Goal: Information Seeking & Learning: Learn about a topic

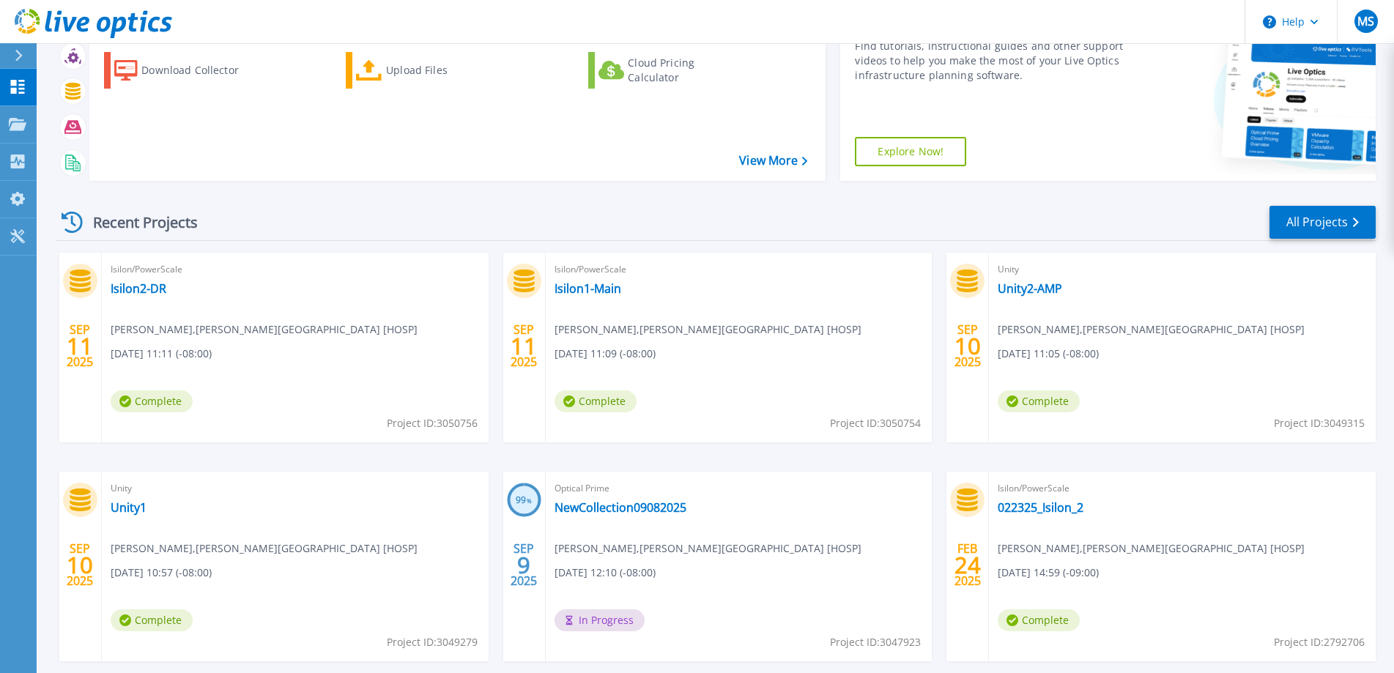
scroll to position [200, 0]
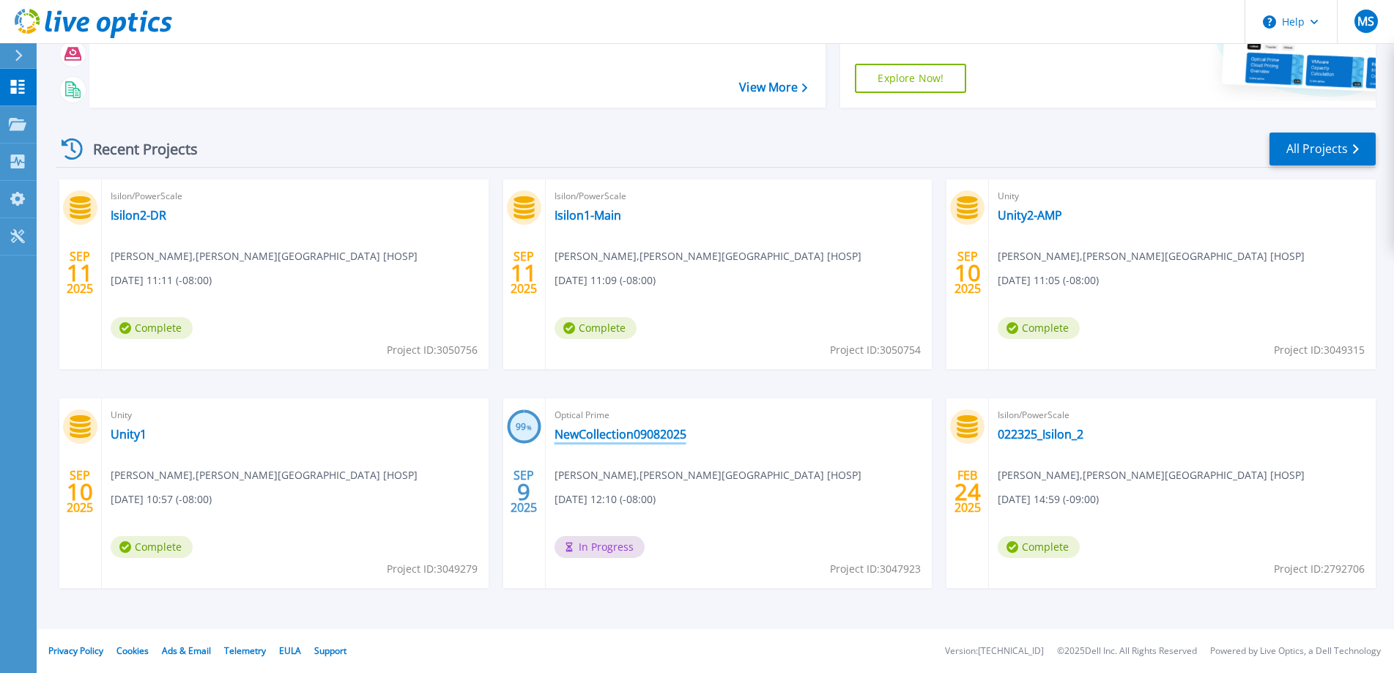
click at [640, 434] on link "NewCollection09082025" at bounding box center [621, 434] width 132 height 15
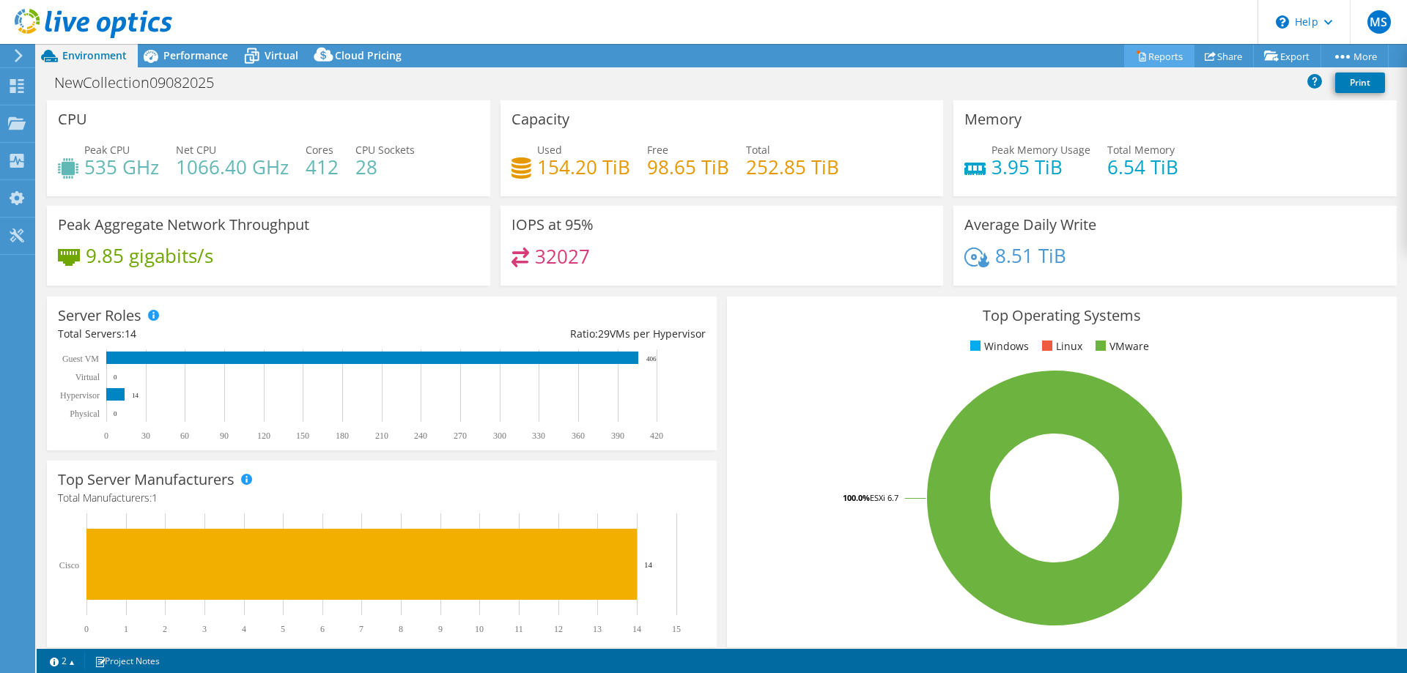
click at [1153, 56] on link "Reports" at bounding box center [1159, 56] width 70 height 23
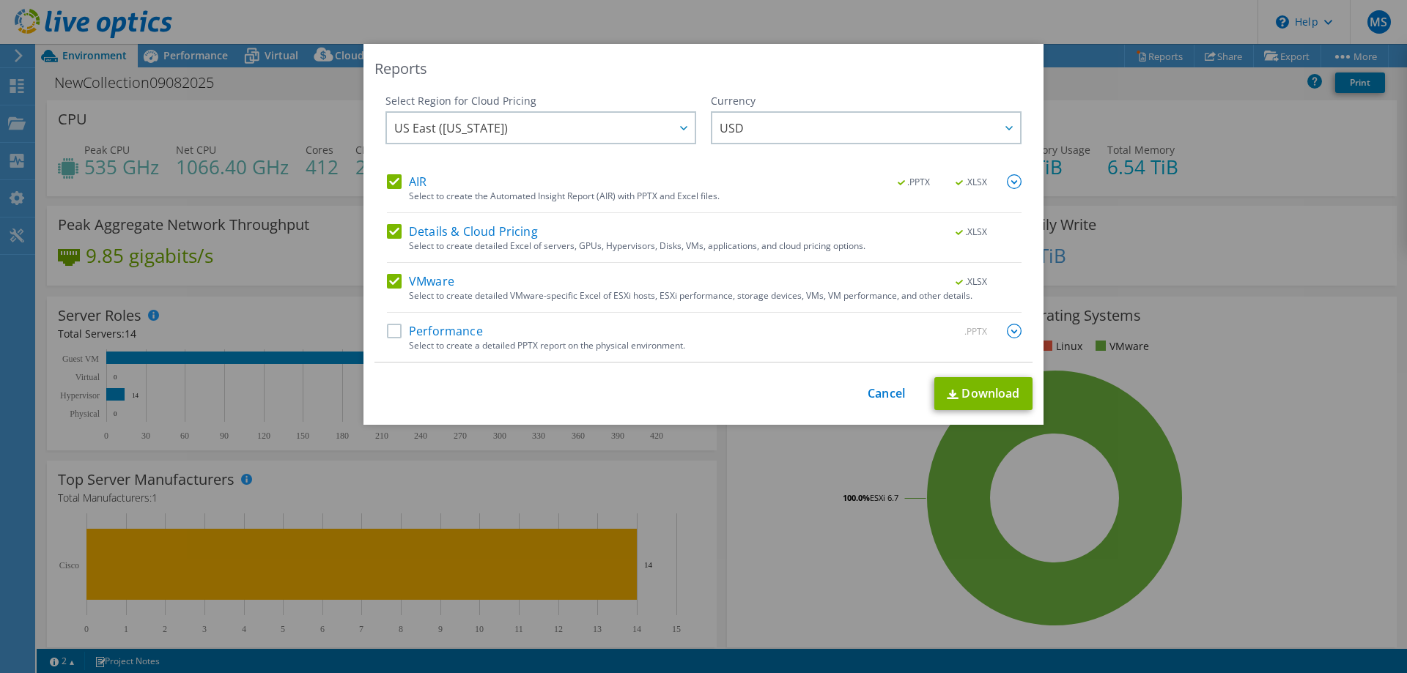
click at [1226, 270] on div "Reports Select Region for Cloud Pricing Asia Pacific ([GEOGRAPHIC_DATA]) [GEOGR…" at bounding box center [703, 336] width 1407 height 585
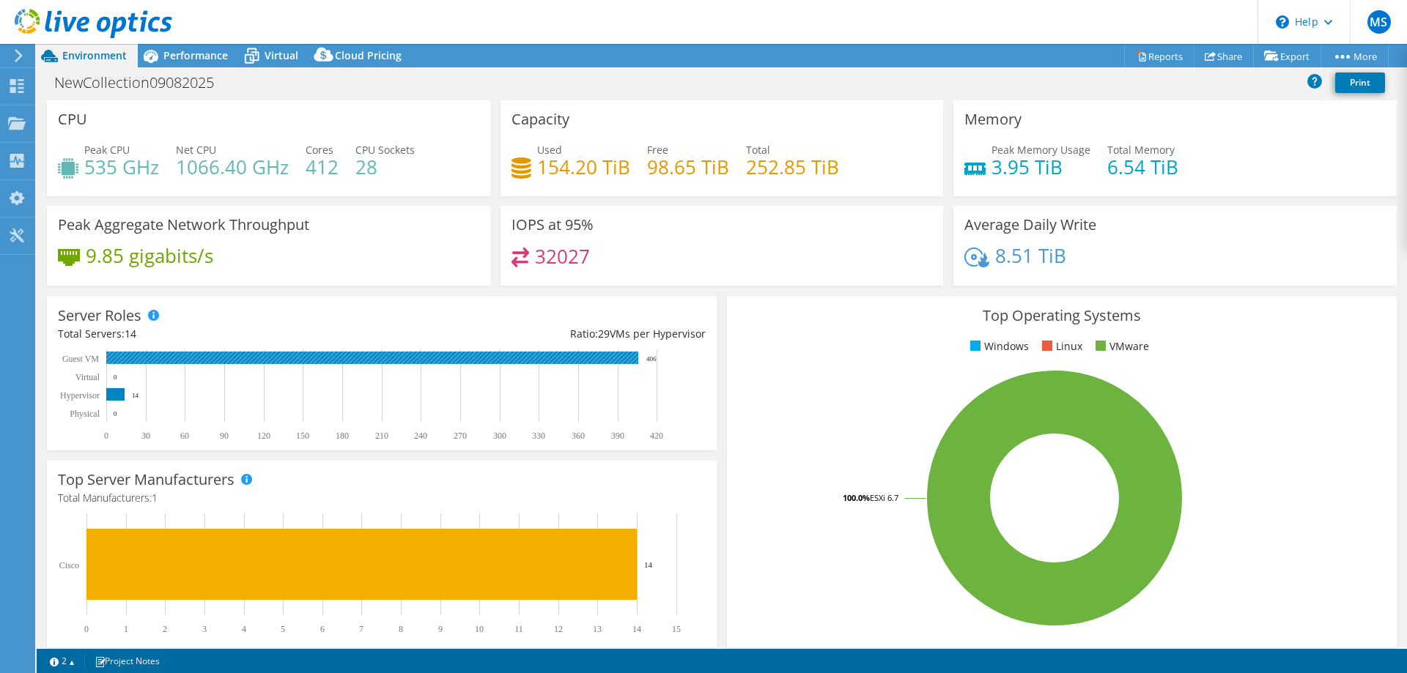
click at [383, 356] on rect at bounding box center [372, 358] width 532 height 12
click at [653, 356] on text "406" at bounding box center [651, 358] width 10 height 7
click at [82, 359] on text "Guest VM" at bounding box center [80, 359] width 37 height 10
click at [210, 51] on span "Performance" at bounding box center [195, 55] width 64 height 14
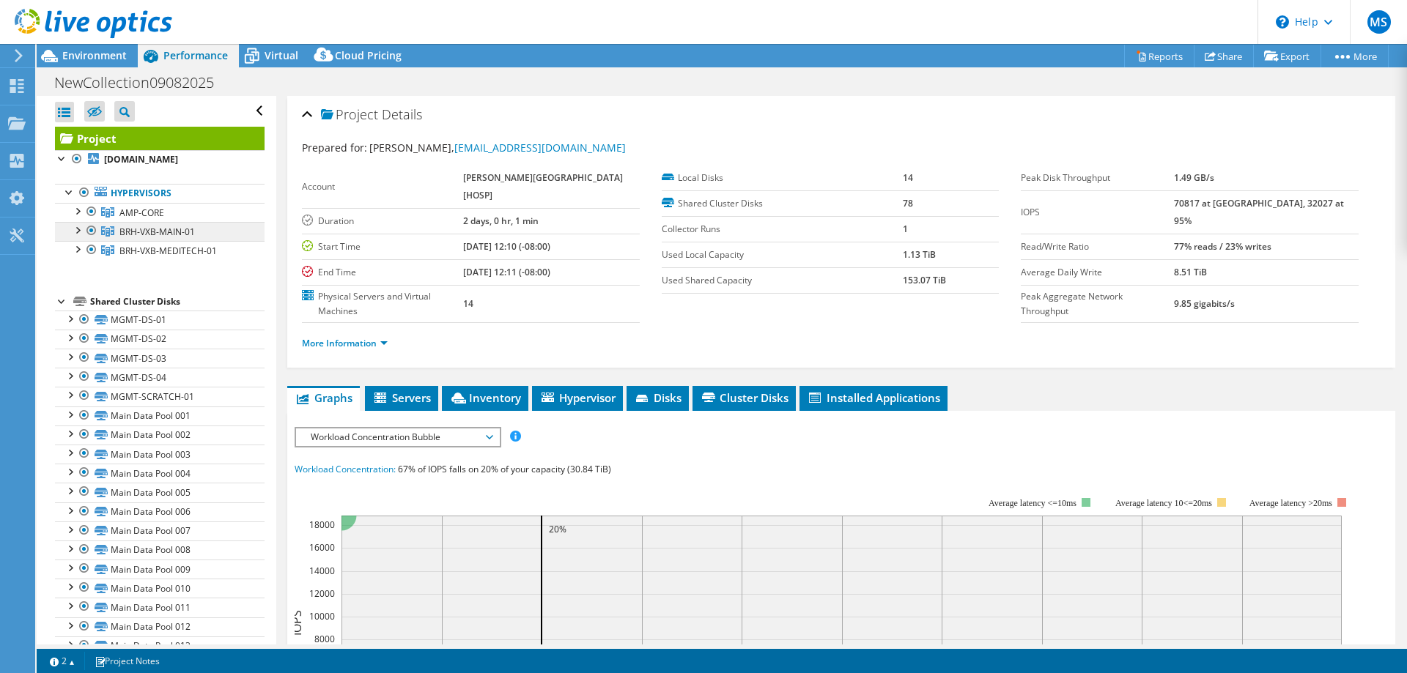
click at [177, 231] on span "BRH-VXB-MAIN-01" at bounding box center [156, 232] width 75 height 12
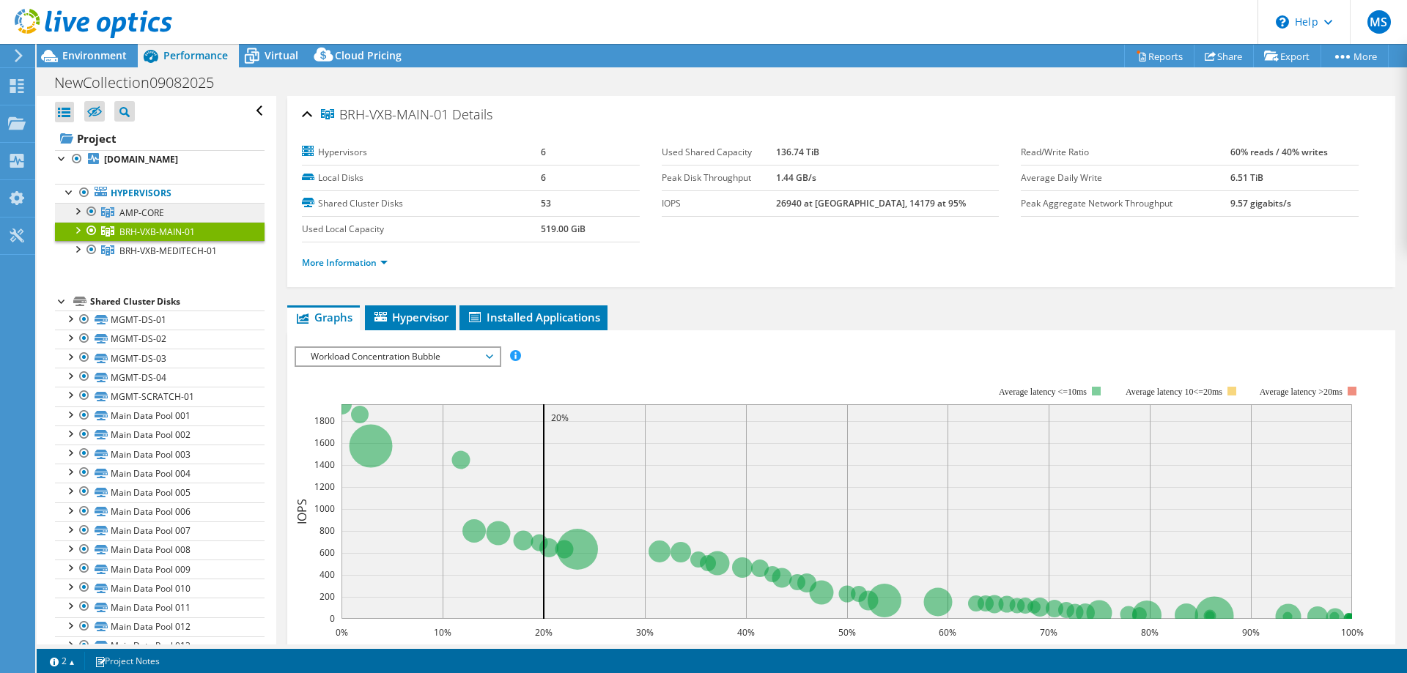
click at [138, 210] on span "AMP-CORE" at bounding box center [141, 213] width 45 height 12
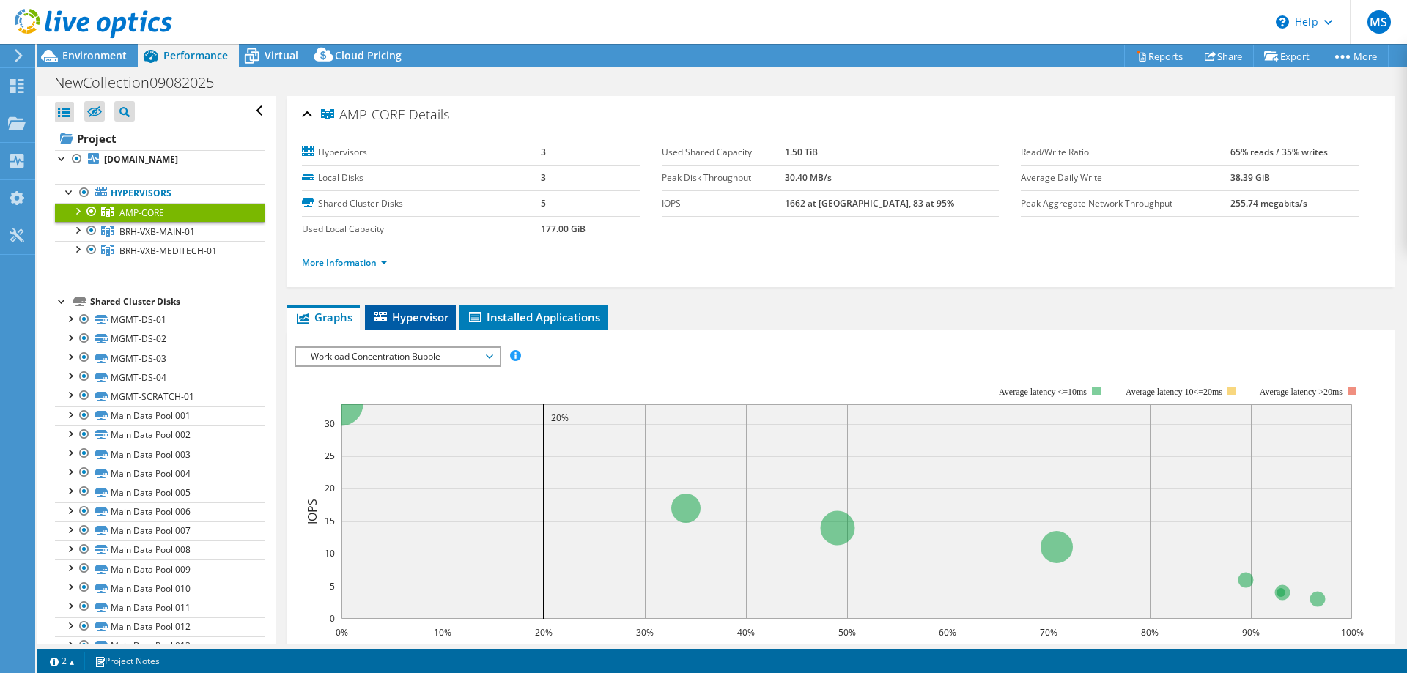
click at [439, 317] on span "Hypervisor" at bounding box center [410, 317] width 76 height 15
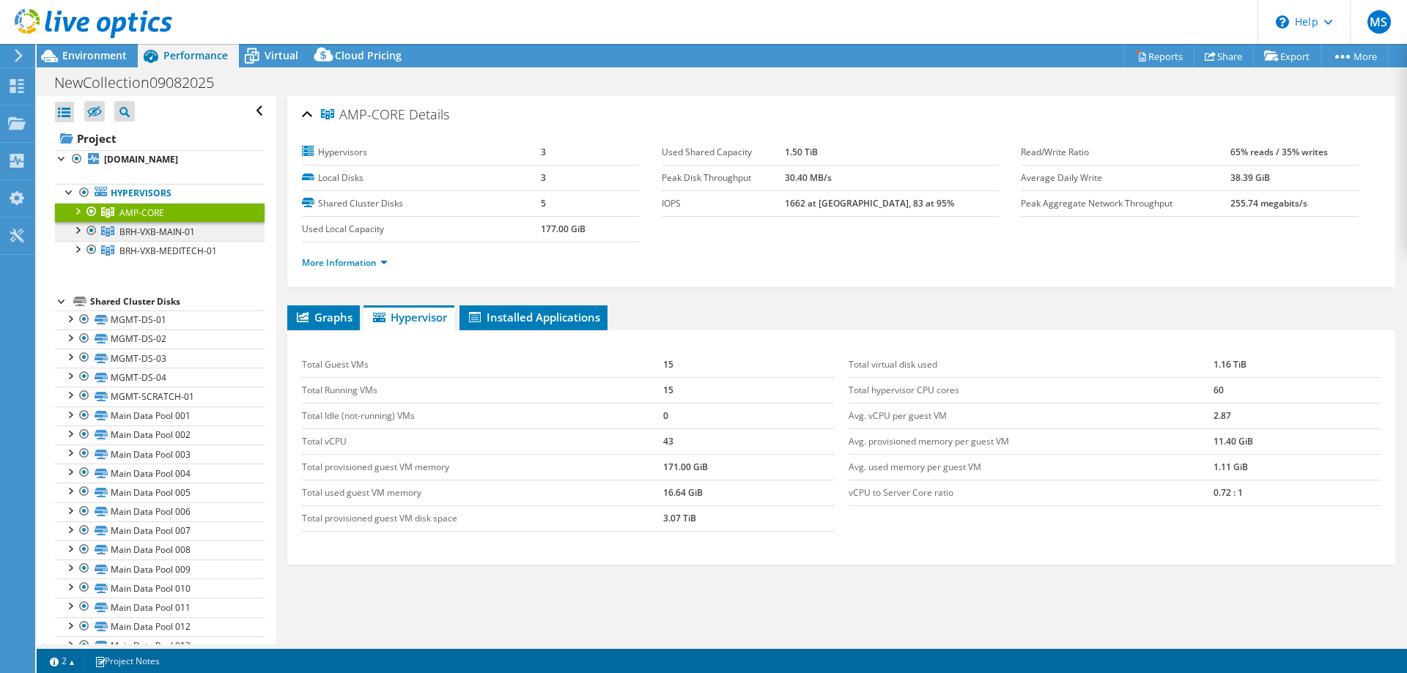
click at [155, 224] on link "BRH-VXB-MAIN-01" at bounding box center [160, 231] width 210 height 19
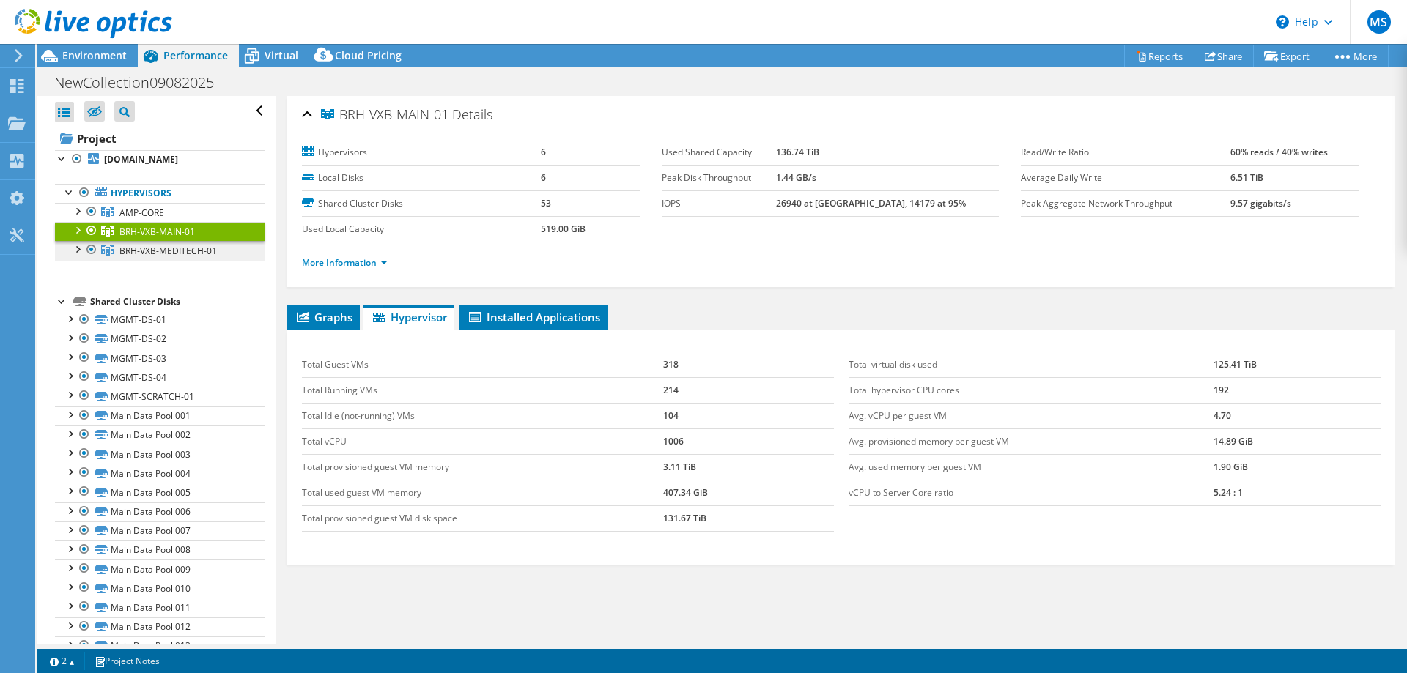
click at [174, 248] on span "BRH-VXB-MEDITECH-01" at bounding box center [167, 251] width 97 height 12
